Goal: Learn about a topic

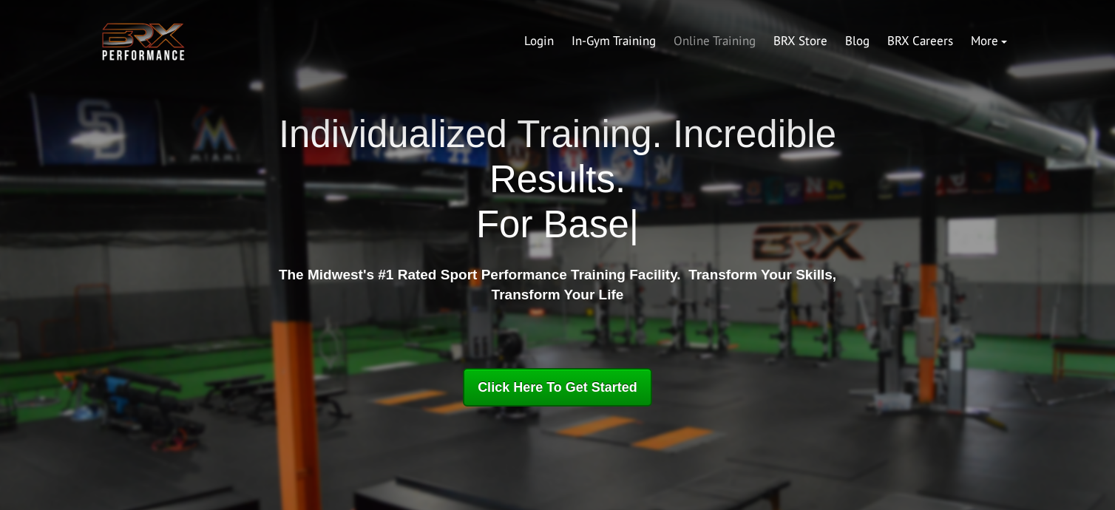
click at [736, 36] on link "Online Training" at bounding box center [715, 42] width 100 height 36
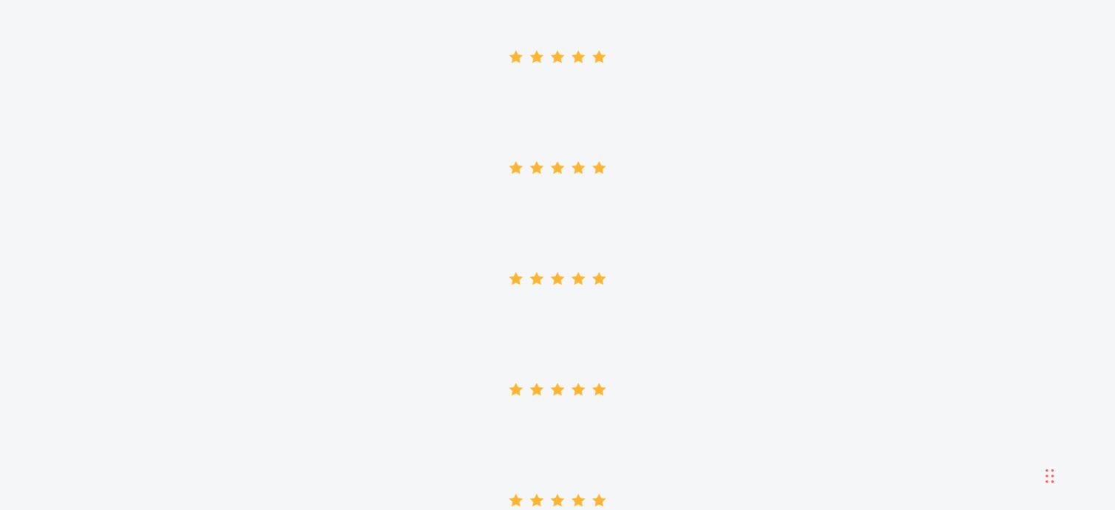
scroll to position [3846, 0]
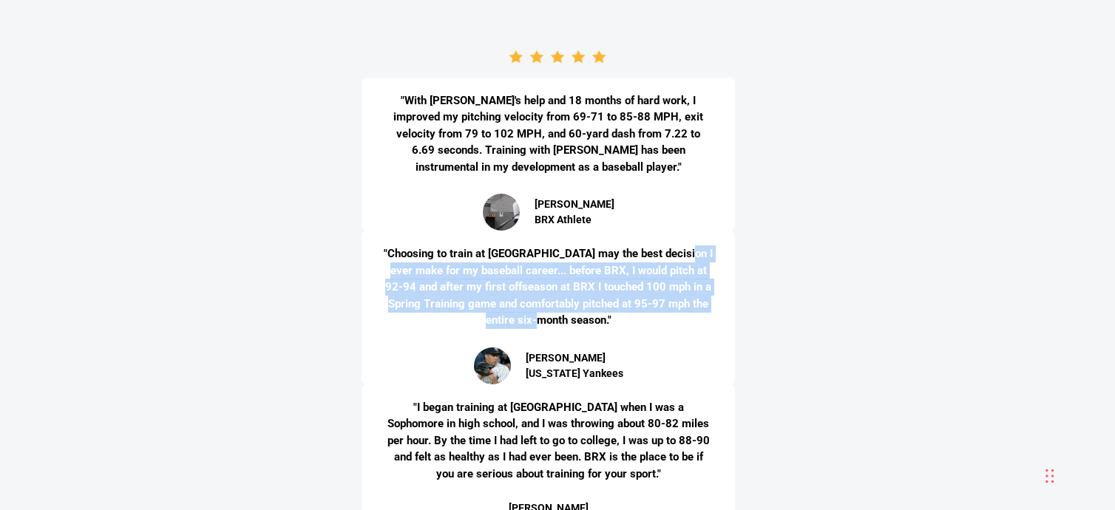
drag, startPoint x: 1114, startPoint y: 249, endPoint x: 1111, endPoint y: 311, distance: 62.9
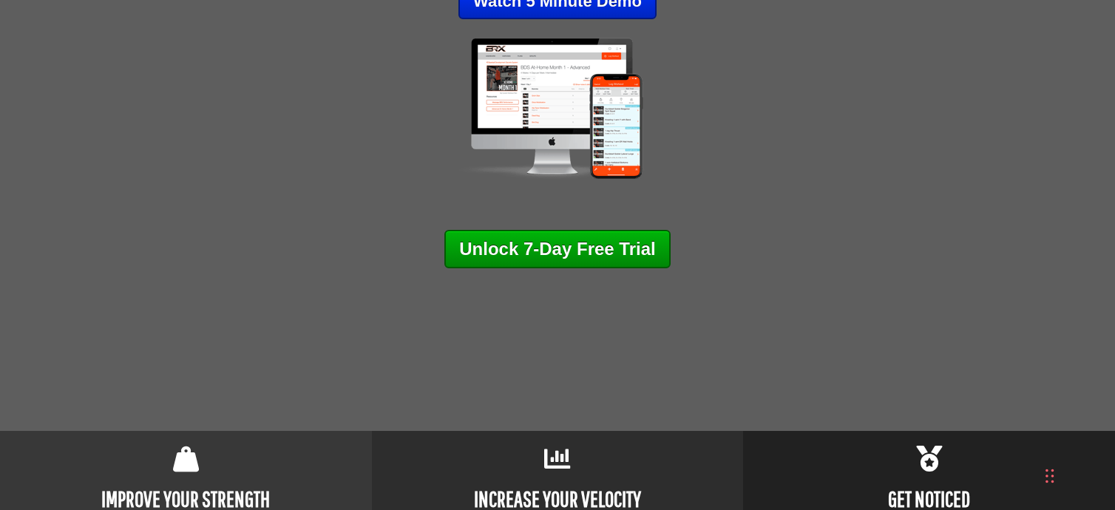
scroll to position [0, 0]
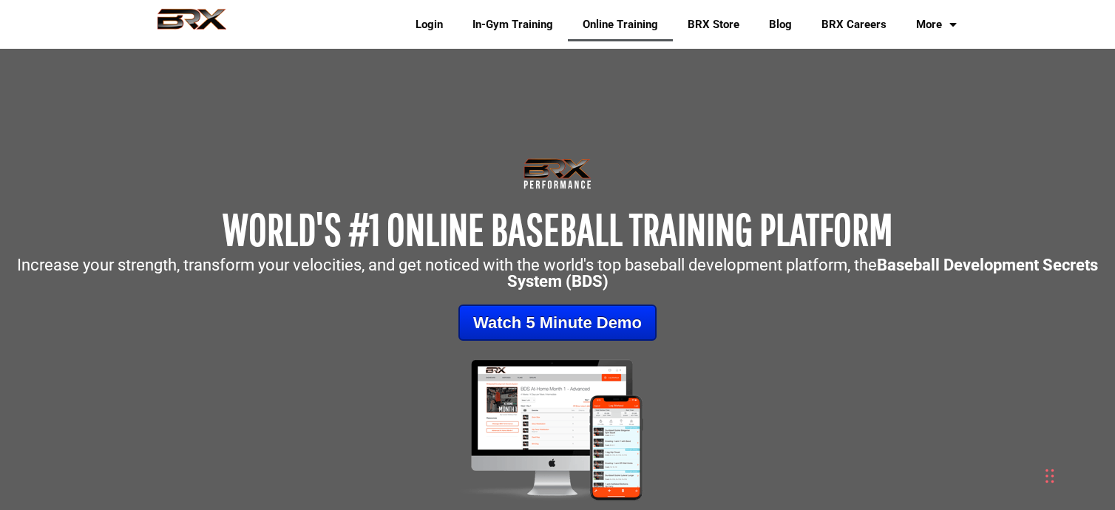
click at [34, 32] on header "Main Menu Login In-Gym Training Online Training BRX Store Blog BRX Careers More…" at bounding box center [557, 24] width 1115 height 49
